Goal: Task Accomplishment & Management: Use online tool/utility

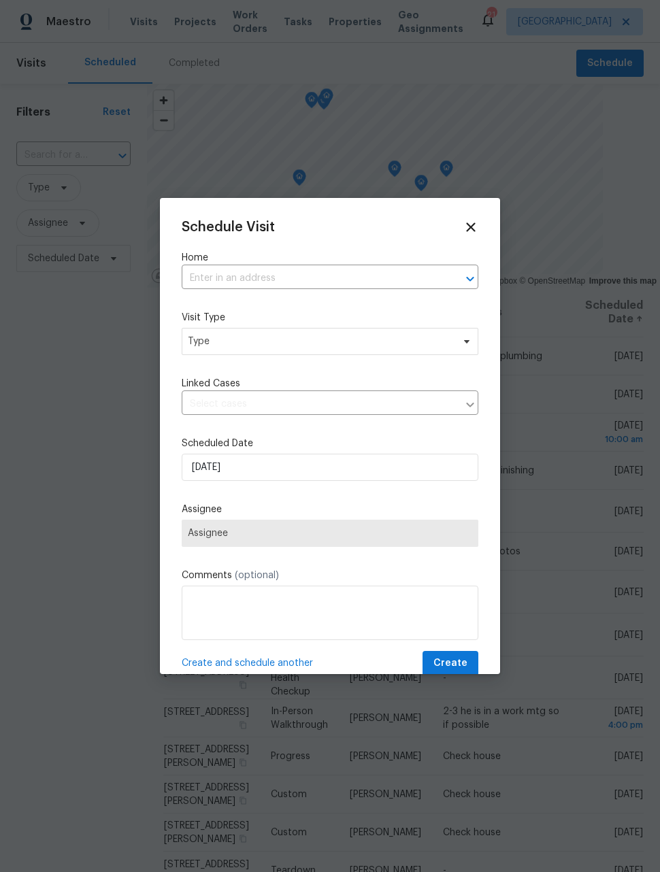
click at [272, 284] on input "text" at bounding box center [311, 278] width 259 height 21
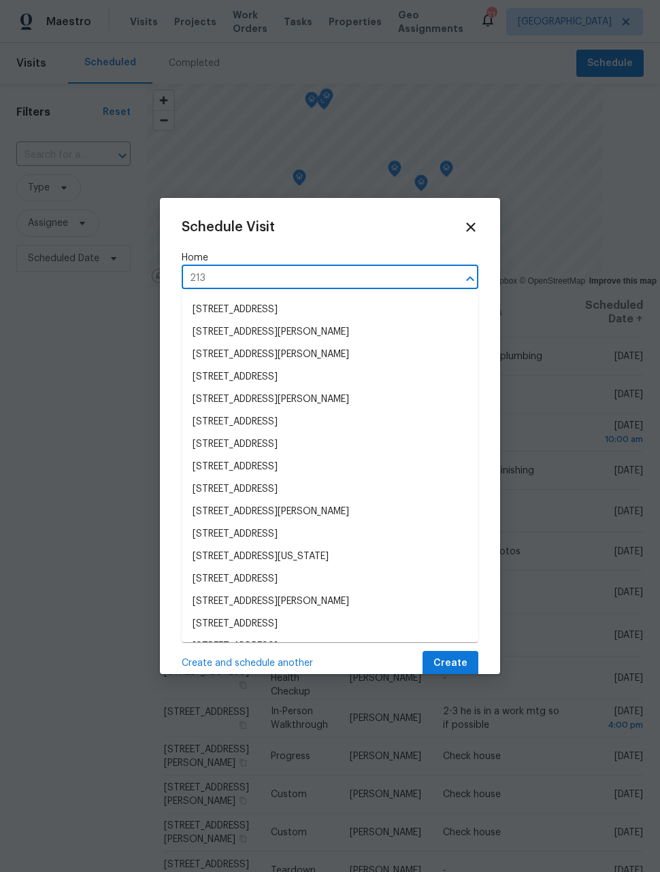
type input "2139"
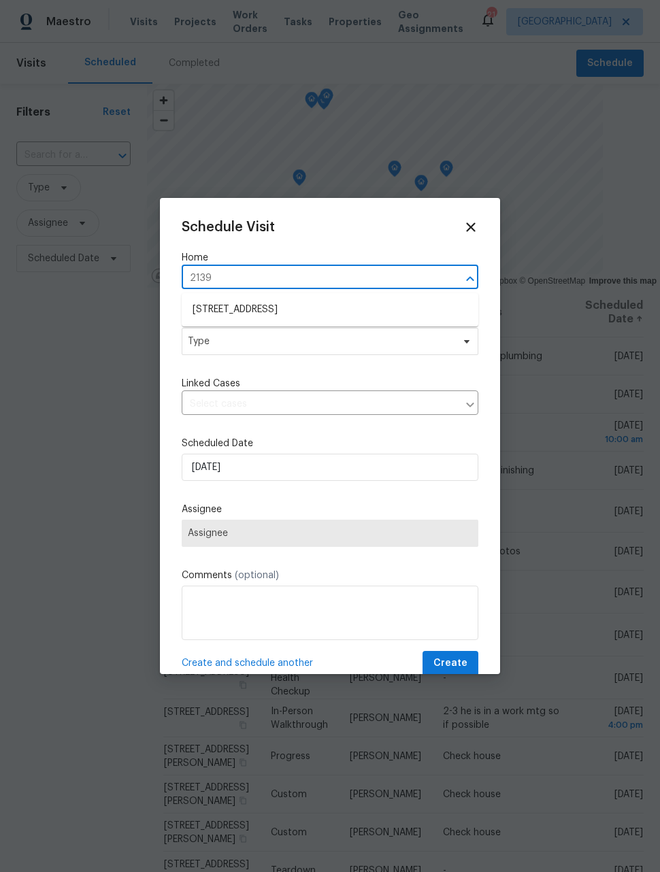
click at [348, 310] on li "[STREET_ADDRESS]" at bounding box center [330, 310] width 297 height 22
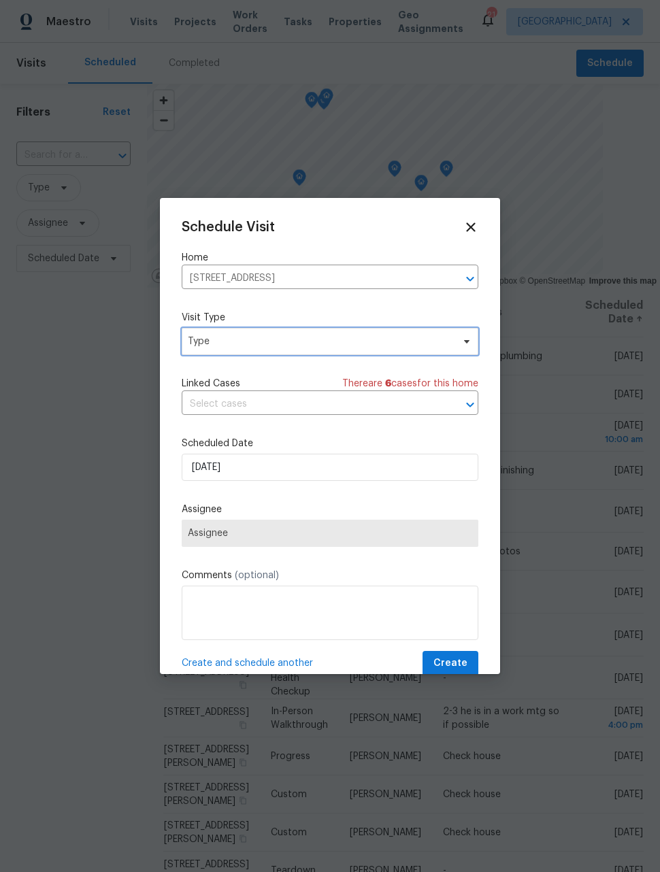
click at [338, 337] on span "Type" at bounding box center [320, 342] width 265 height 14
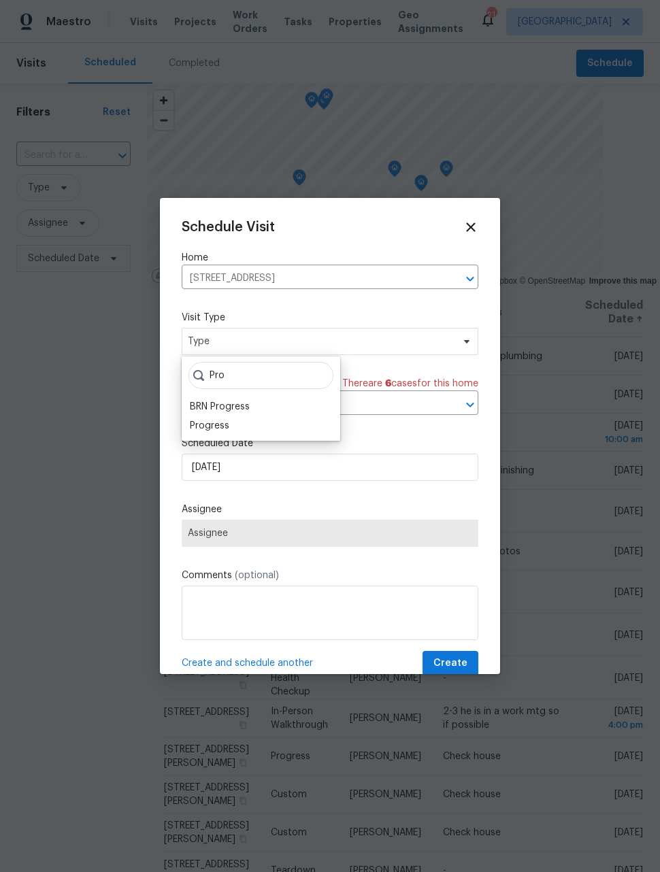
type input "Pro"
click at [228, 420] on div "Progress" at bounding box center [209, 426] width 39 height 14
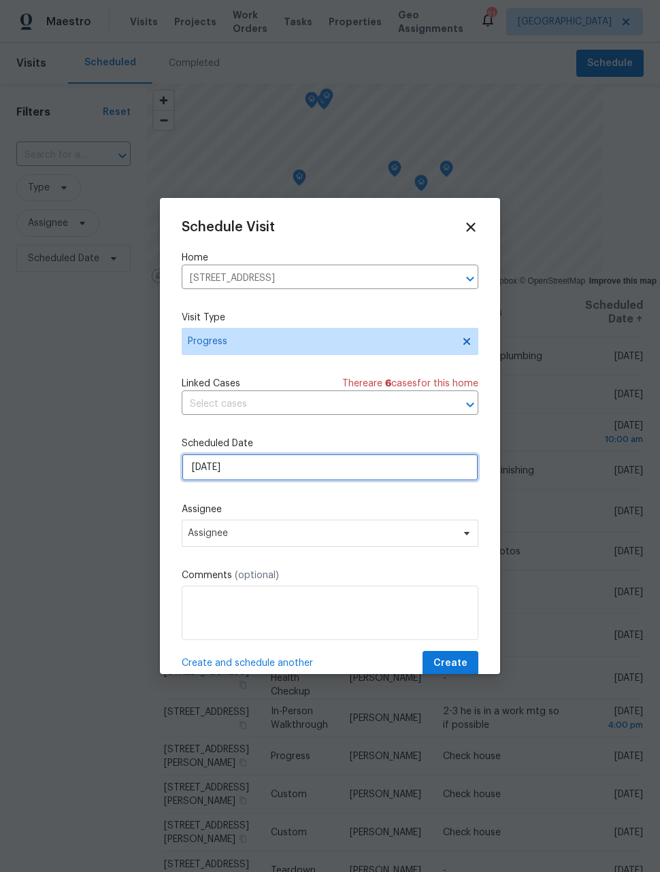
click at [273, 474] on input "[DATE]" at bounding box center [330, 467] width 297 height 27
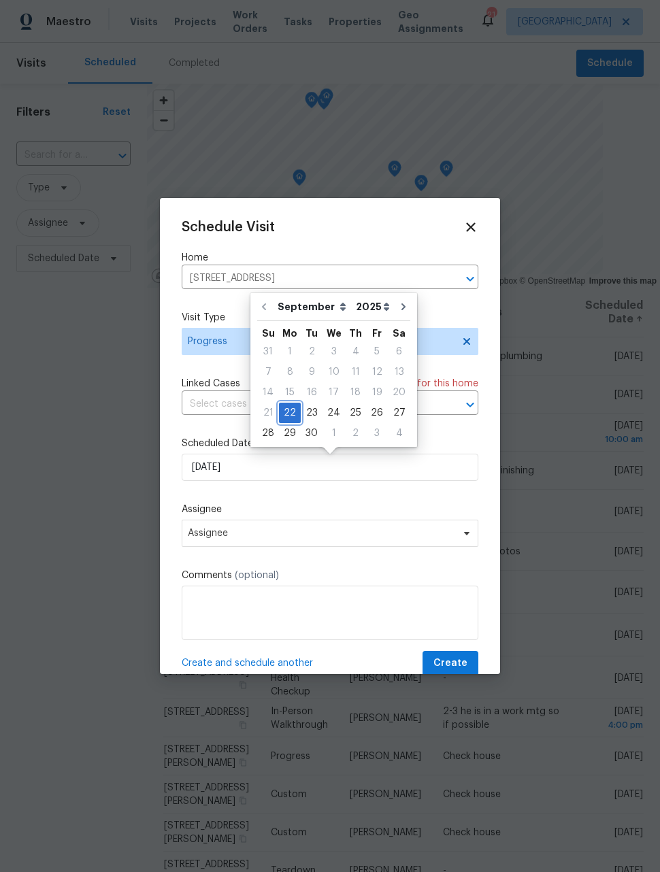
click at [292, 412] on div "22" at bounding box center [290, 412] width 22 height 19
click at [248, 537] on span "Assignee" at bounding box center [321, 533] width 267 height 11
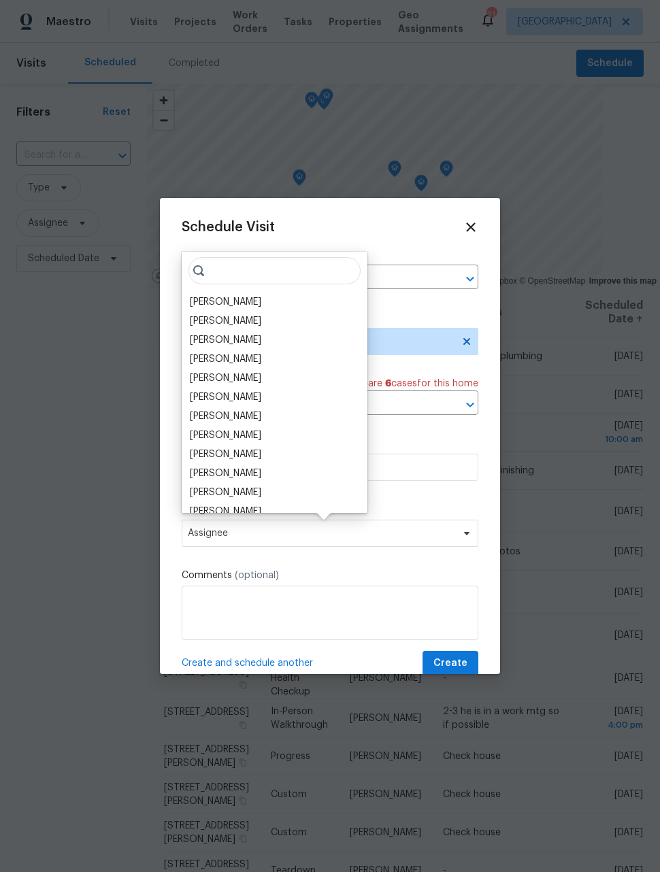
click at [247, 306] on div "[PERSON_NAME]" at bounding box center [275, 302] width 178 height 19
click at [221, 305] on div "[PERSON_NAME]" at bounding box center [225, 302] width 71 height 14
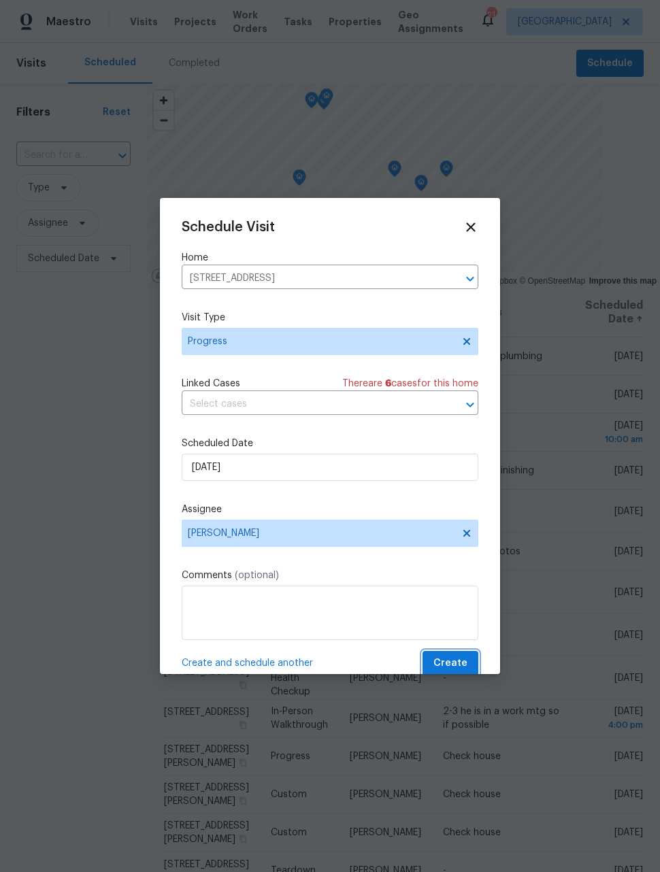
click at [457, 661] on span "Create" at bounding box center [450, 663] width 34 height 17
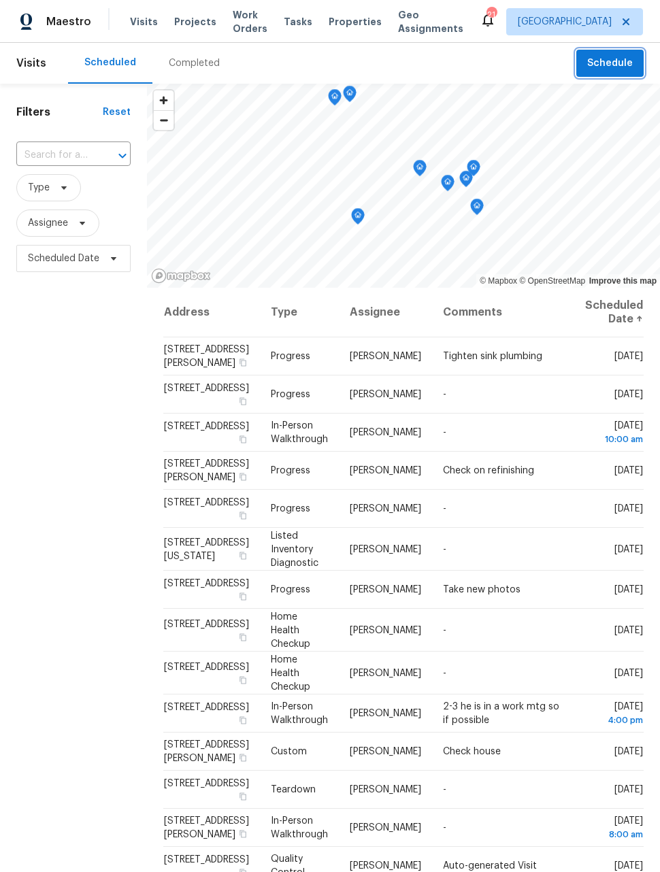
click at [616, 67] on span "Schedule" at bounding box center [610, 63] width 46 height 17
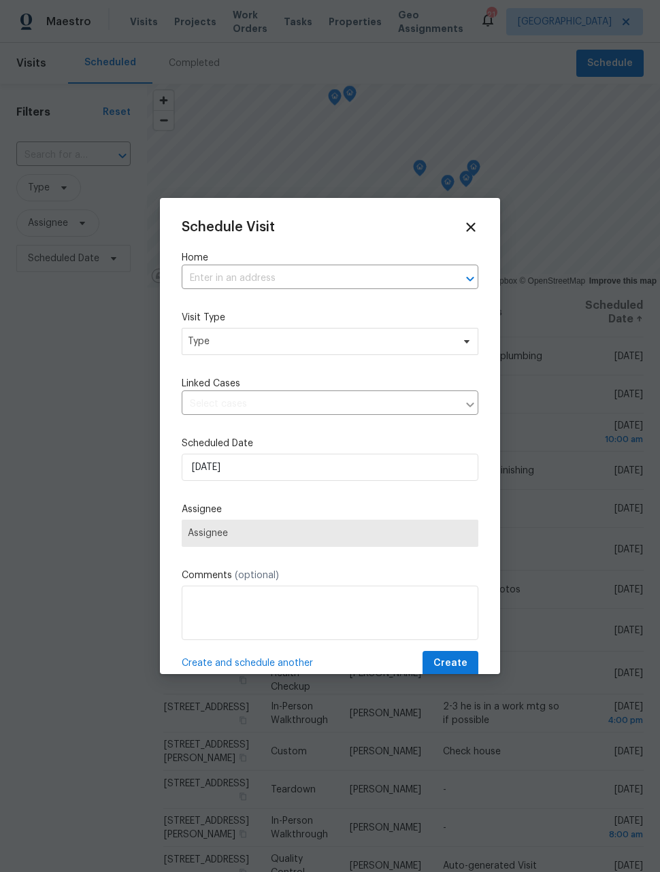
click at [379, 282] on input "text" at bounding box center [311, 278] width 259 height 21
type input "1200"
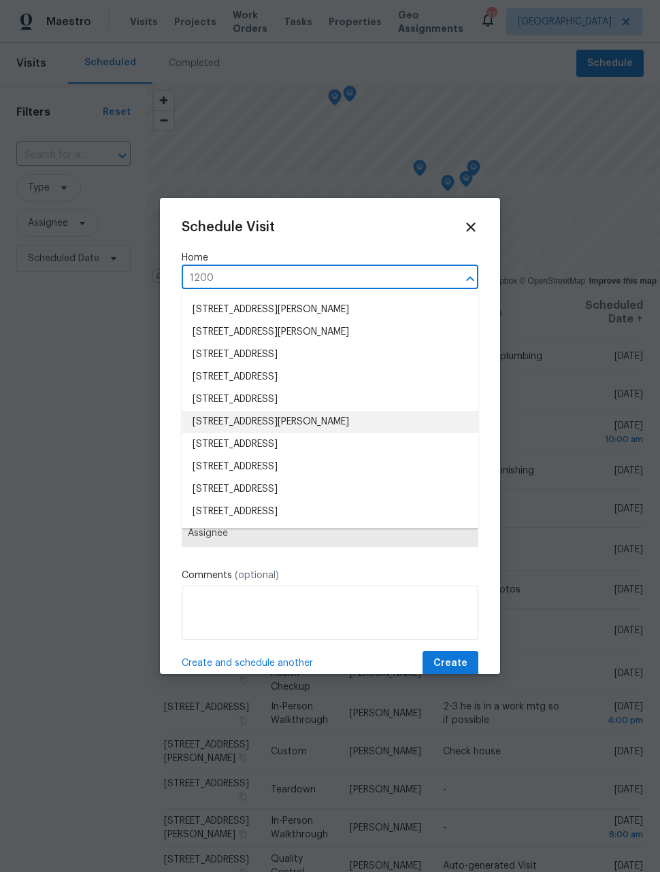
click at [324, 424] on li "[STREET_ADDRESS][PERSON_NAME]" at bounding box center [330, 422] width 297 height 22
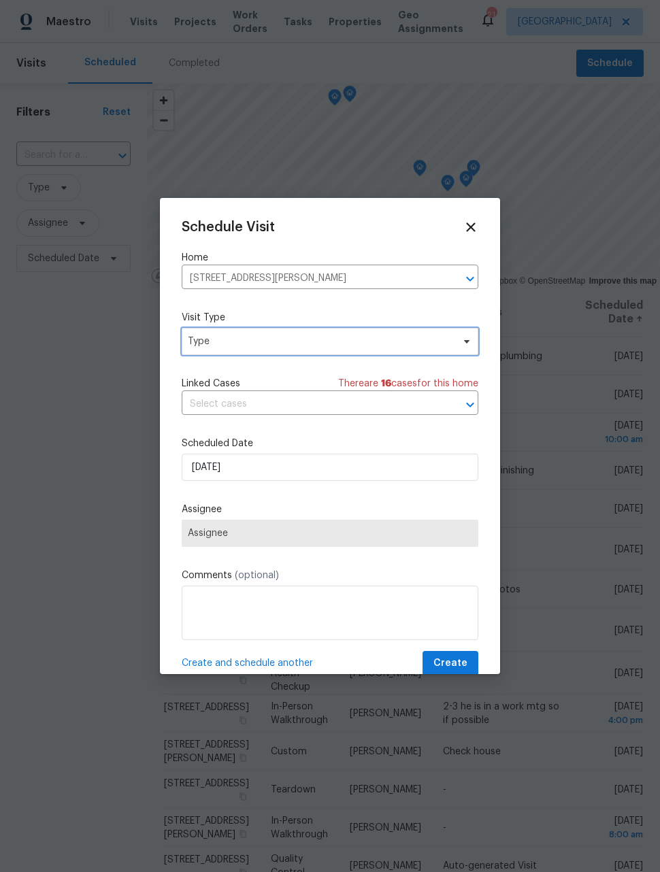
click at [363, 341] on span "Type" at bounding box center [320, 342] width 265 height 14
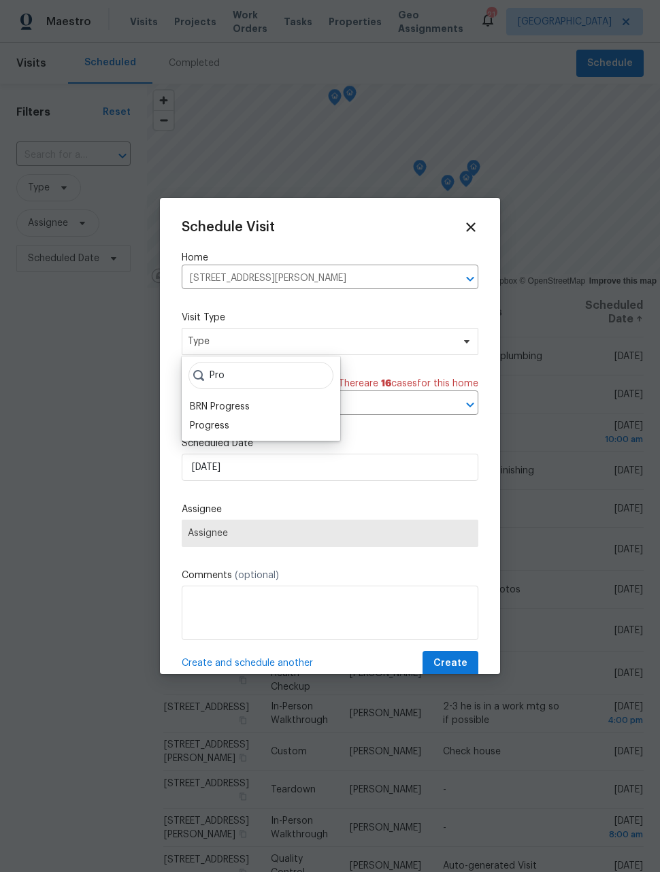
type input "Pro"
click at [225, 422] on div "Progress" at bounding box center [209, 426] width 39 height 14
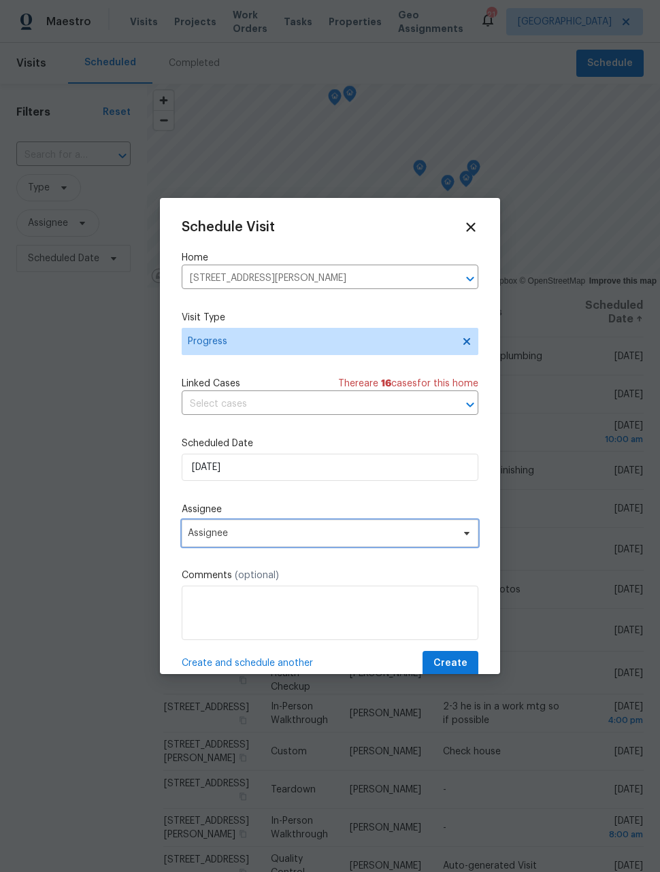
click at [323, 539] on span "Assignee" at bounding box center [321, 533] width 267 height 11
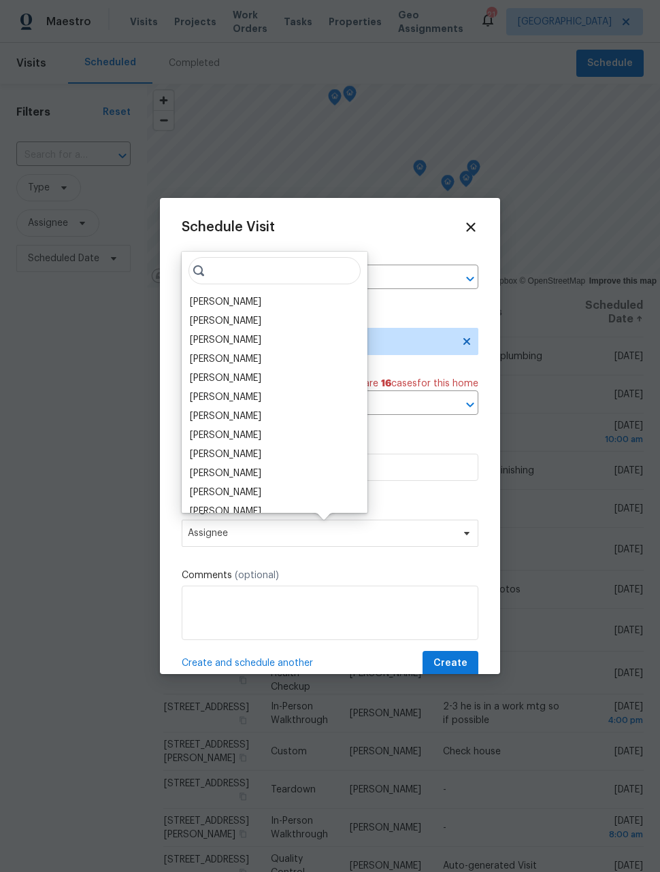
click at [261, 306] on div "[PERSON_NAME]" at bounding box center [275, 302] width 178 height 19
click at [237, 305] on div "[PERSON_NAME]" at bounding box center [225, 302] width 71 height 14
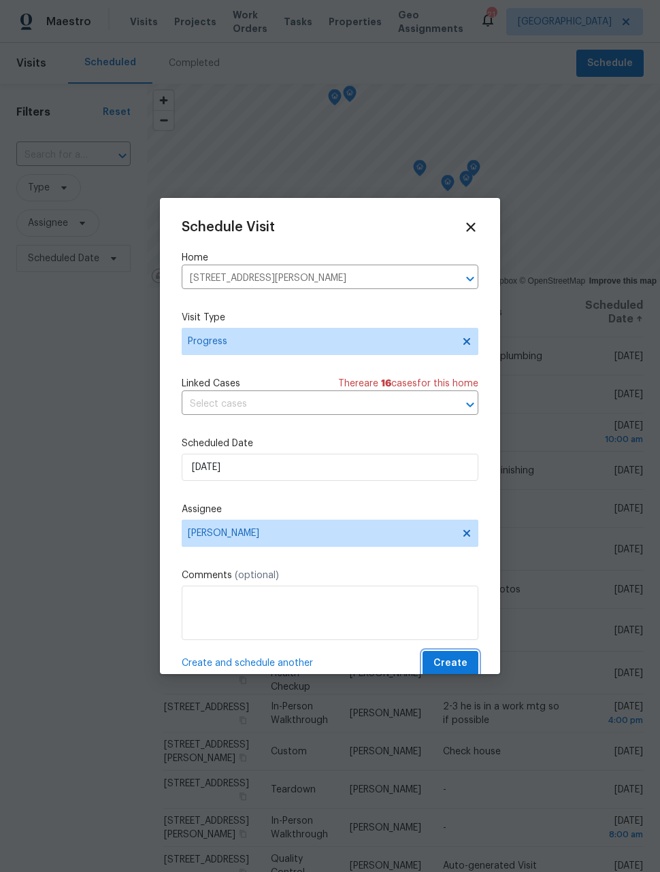
click at [458, 668] on span "Create" at bounding box center [450, 663] width 34 height 17
